Goal: Task Accomplishment & Management: Use online tool/utility

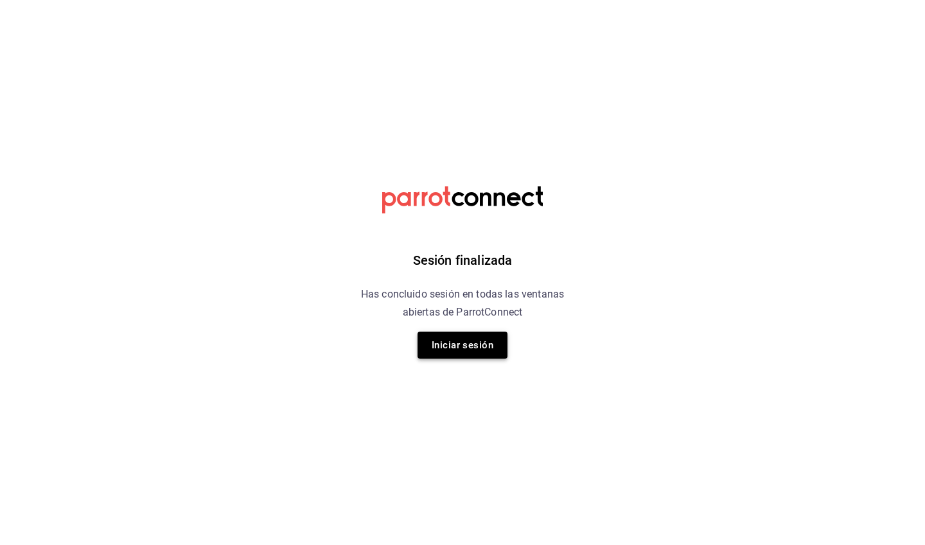
click at [459, 355] on button "Iniciar sesión" at bounding box center [463, 344] width 90 height 27
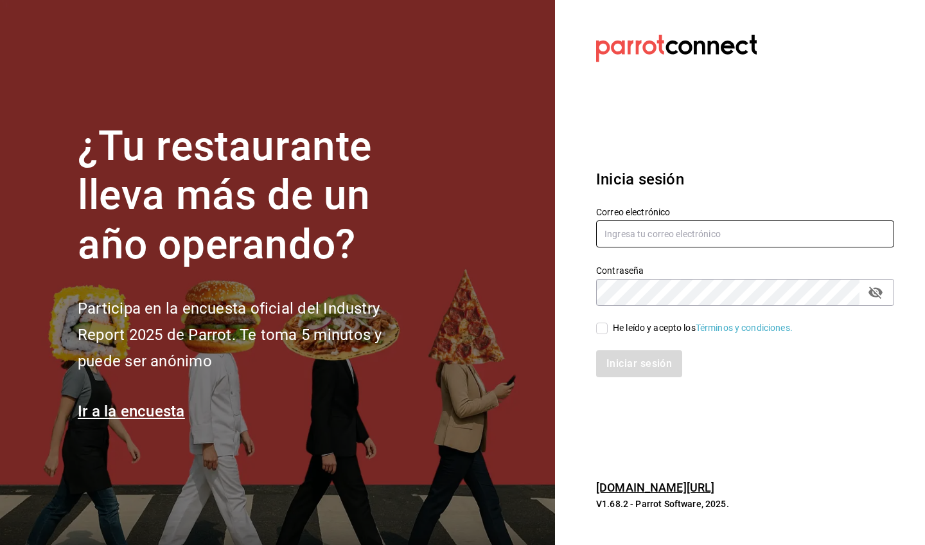
type input "[PERSON_NAME][EMAIL_ADDRESS][PERSON_NAME][DOMAIN_NAME]"
click at [642, 326] on div "He leído y acepto los Términos y condiciones." at bounding box center [703, 327] width 180 height 13
click at [608, 326] on input "He leído y acepto los Términos y condiciones." at bounding box center [602, 328] width 12 height 12
checkbox input "true"
click at [656, 365] on button "Iniciar sesión" at bounding box center [639, 363] width 87 height 27
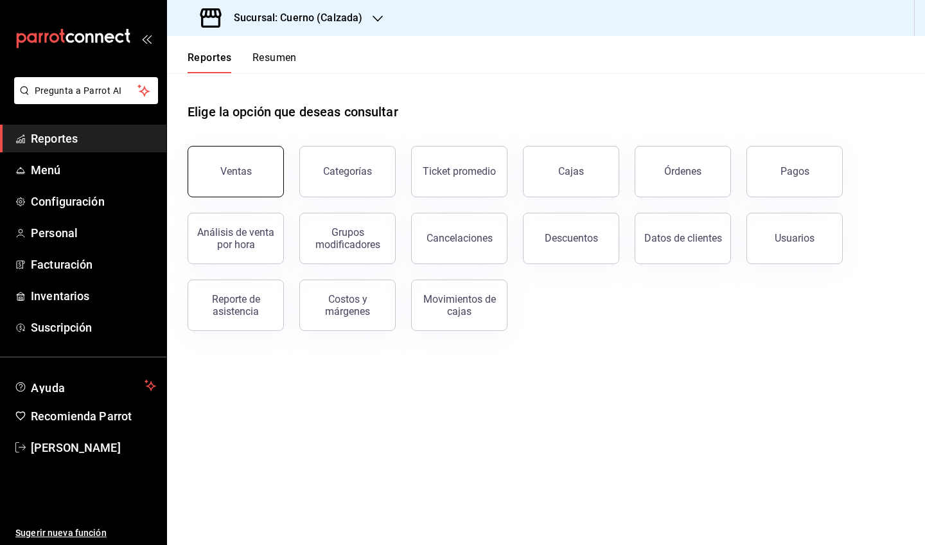
click at [234, 175] on div "Ventas" at bounding box center [235, 171] width 31 height 12
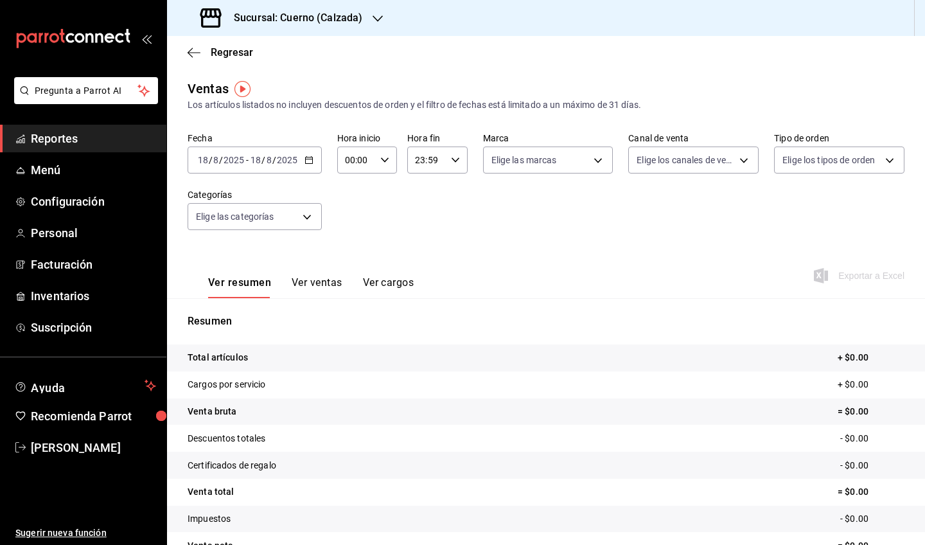
click at [310, 168] on div "[DATE] [DATE] - [DATE] [DATE]" at bounding box center [255, 159] width 134 height 27
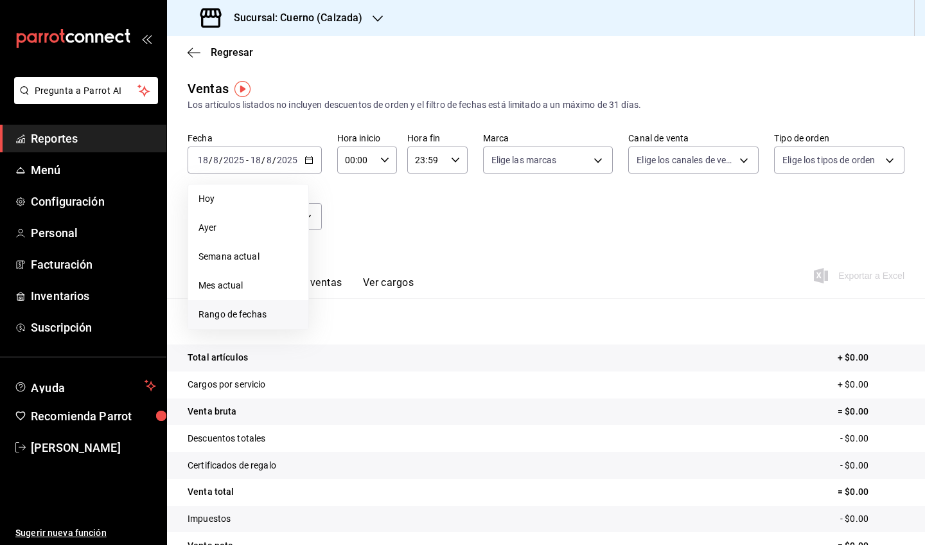
click at [265, 314] on span "Rango de fechas" at bounding box center [249, 314] width 100 height 13
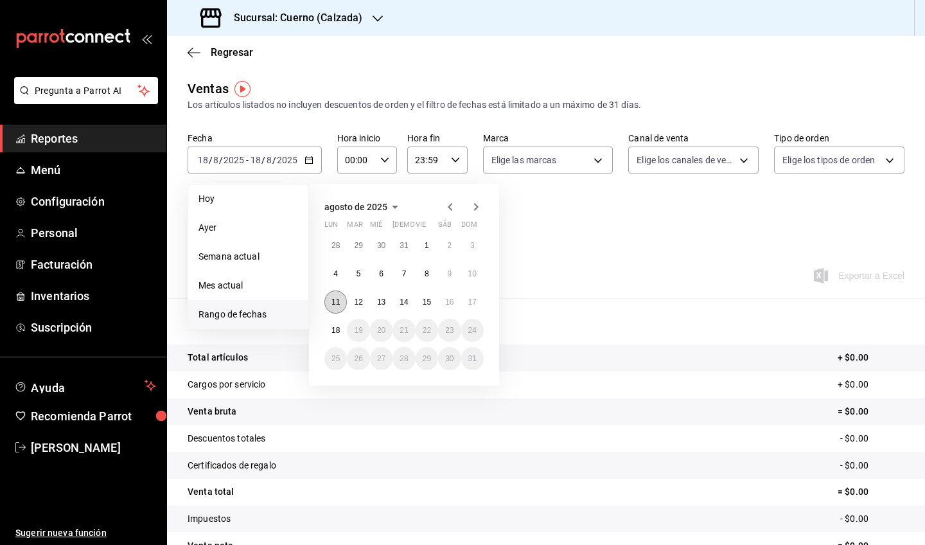
click at [339, 308] on button "11" at bounding box center [335, 301] width 22 height 23
click at [337, 323] on button "18" at bounding box center [335, 330] width 22 height 23
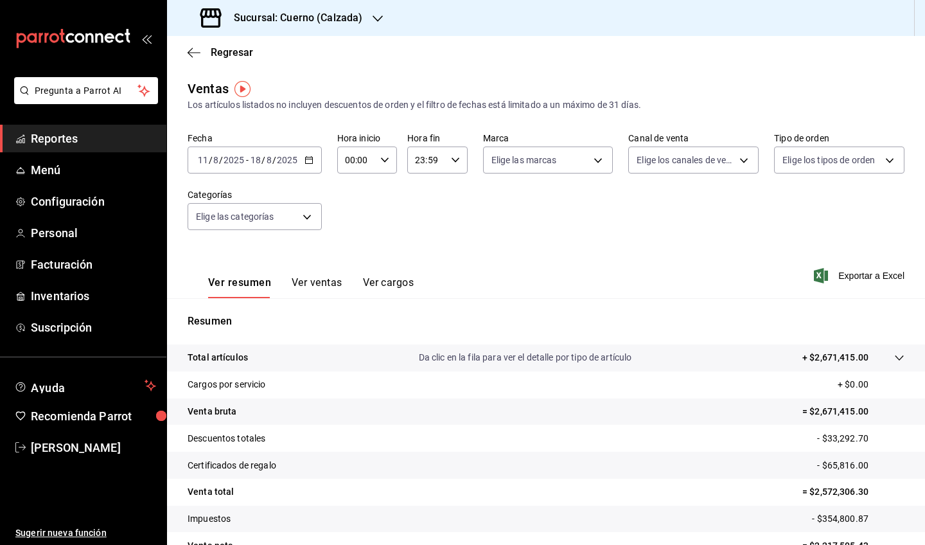
click at [391, 168] on div "00:00 Hora inicio" at bounding box center [367, 159] width 60 height 27
click at [353, 266] on span "05" at bounding box center [351, 263] width 10 height 10
type input "05:00"
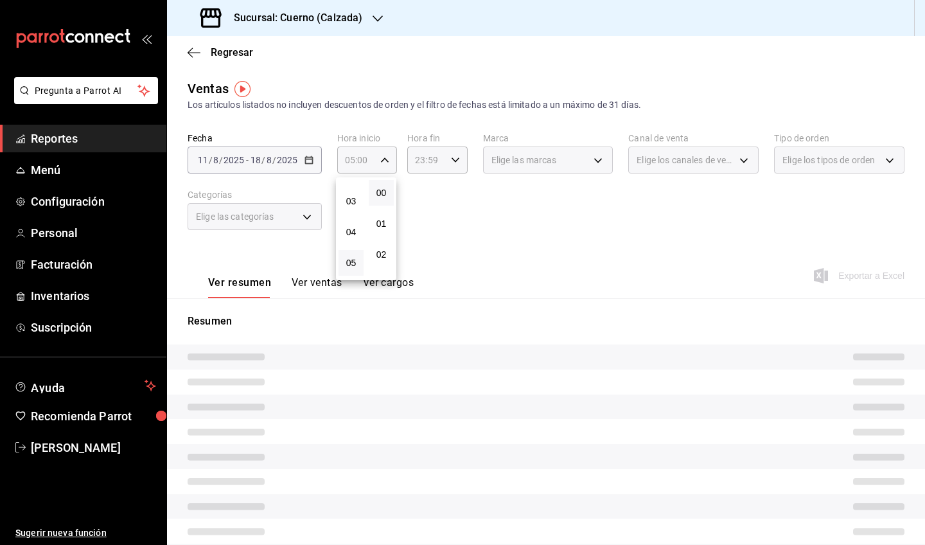
click at [466, 201] on div at bounding box center [462, 272] width 925 height 545
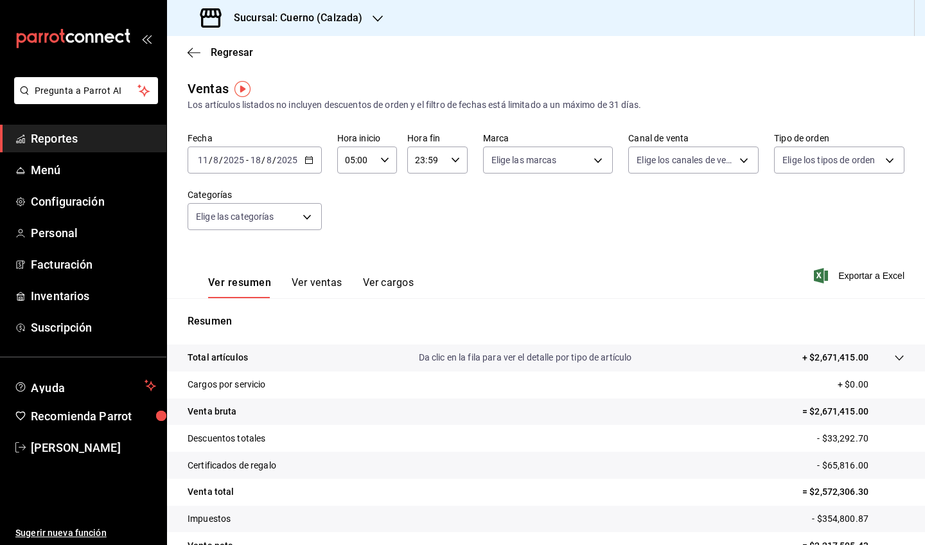
click at [441, 160] on input "23:59" at bounding box center [426, 160] width 38 height 26
click at [421, 267] on span "05" at bounding box center [422, 263] width 10 height 10
click at [454, 191] on span "00" at bounding box center [452, 193] width 10 height 10
type input "05:00"
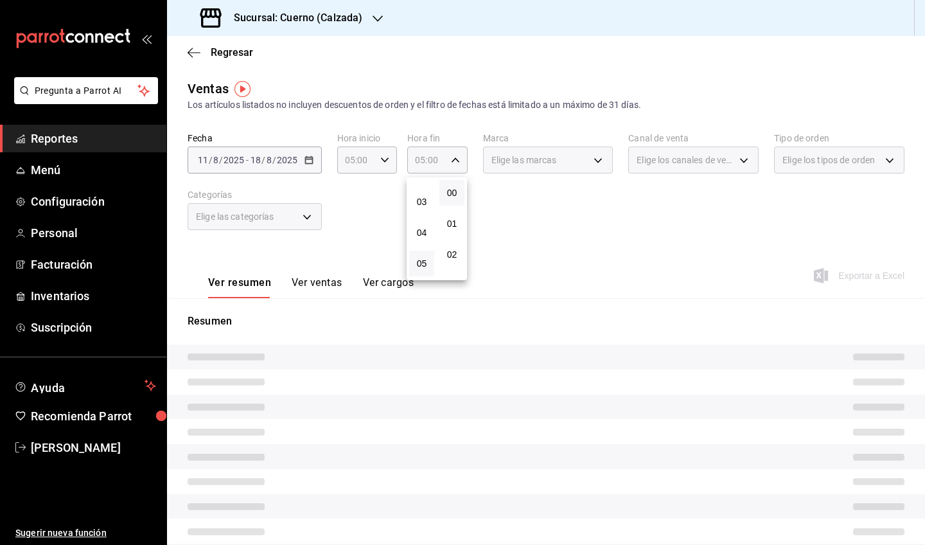
click at [613, 199] on div at bounding box center [462, 272] width 925 height 545
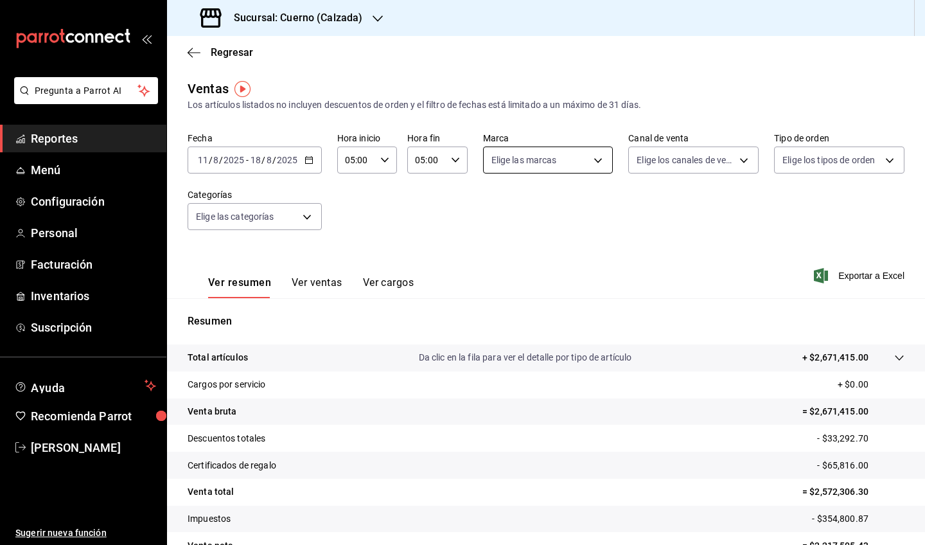
click at [567, 163] on body "Pregunta a Parrot AI Reportes Menú Configuración Personal Facturación Inventari…" at bounding box center [462, 272] width 925 height 545
click at [542, 254] on span "Cuerno - Calzada" at bounding box center [562, 252] width 89 height 13
type input "b7ae777b-2dfc-42e0-9650-6cefdf37a424"
checkbox input "true"
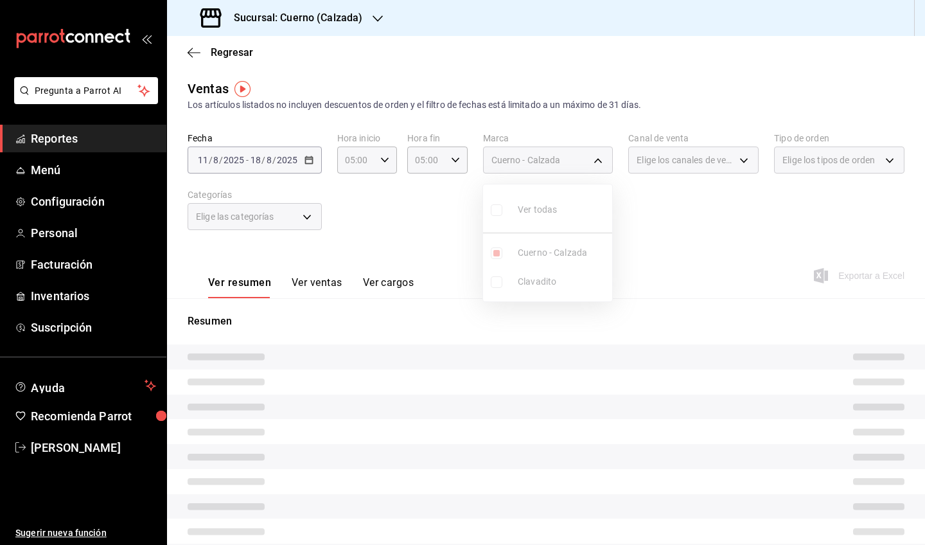
click at [661, 232] on div at bounding box center [462, 272] width 925 height 545
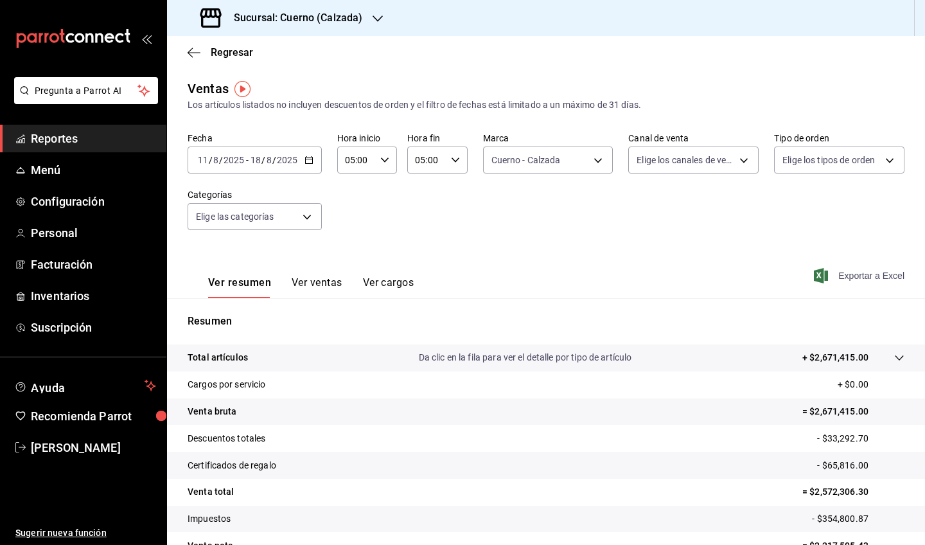
click at [835, 279] on span "Exportar a Excel" at bounding box center [860, 275] width 88 height 15
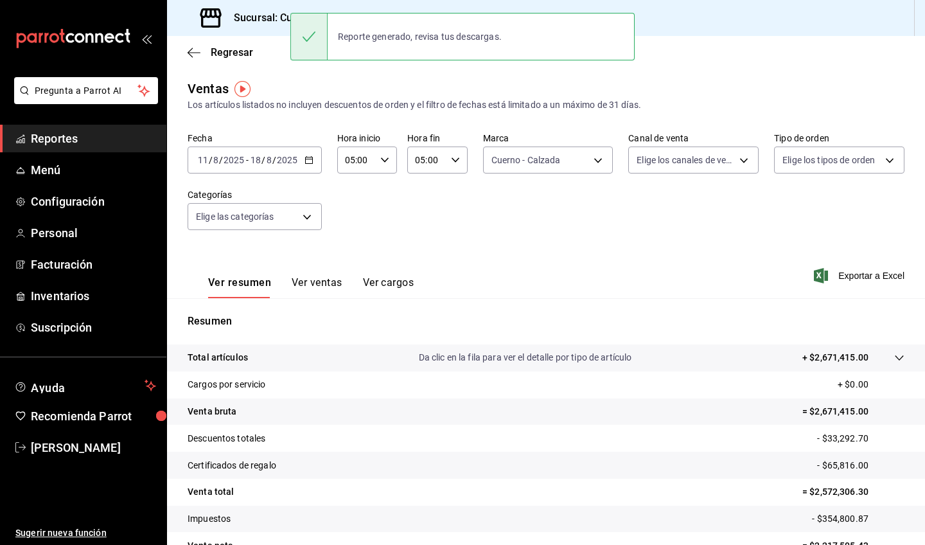
click at [410, 70] on main "Regresar Ventas Los artículos listados no incluyen descuentos de orden y el fil…" at bounding box center [546, 325] width 758 height 579
